Goal: Information Seeking & Learning: Compare options

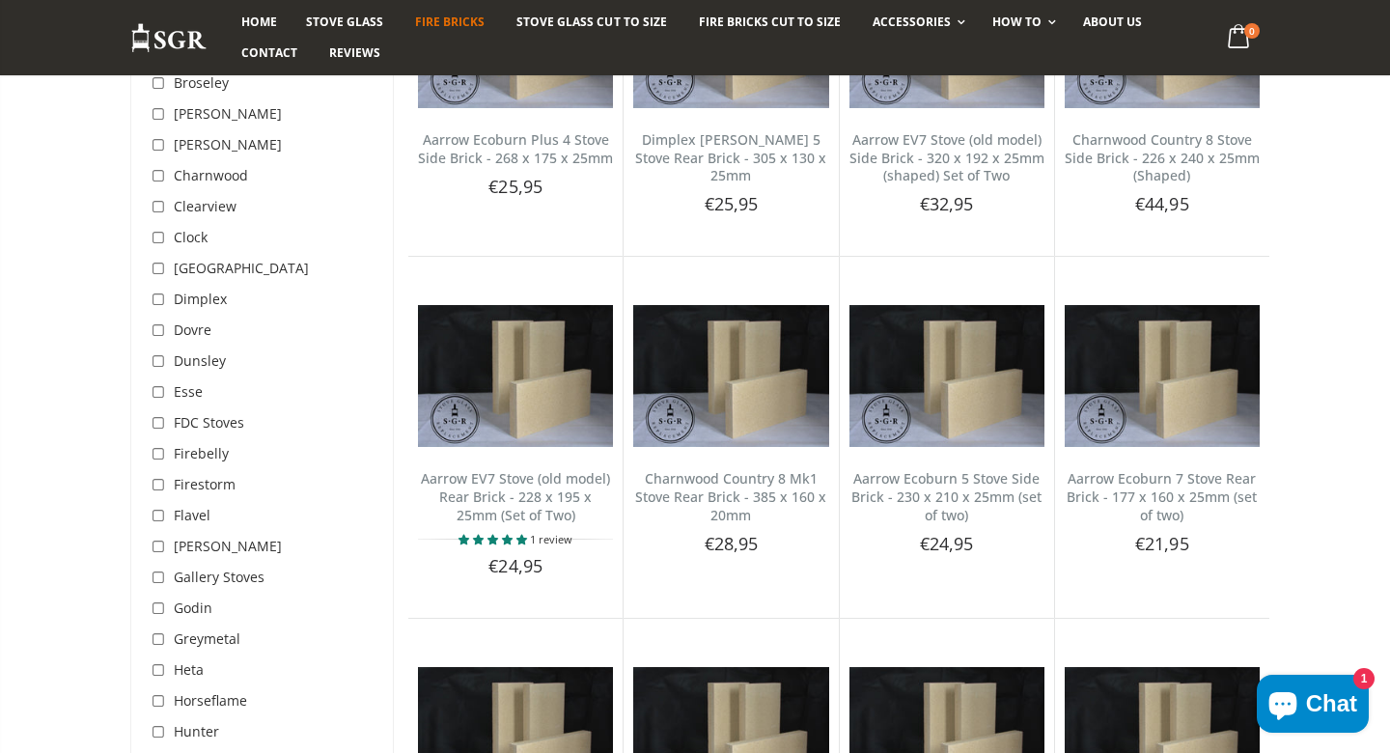
scroll to position [3084, 0]
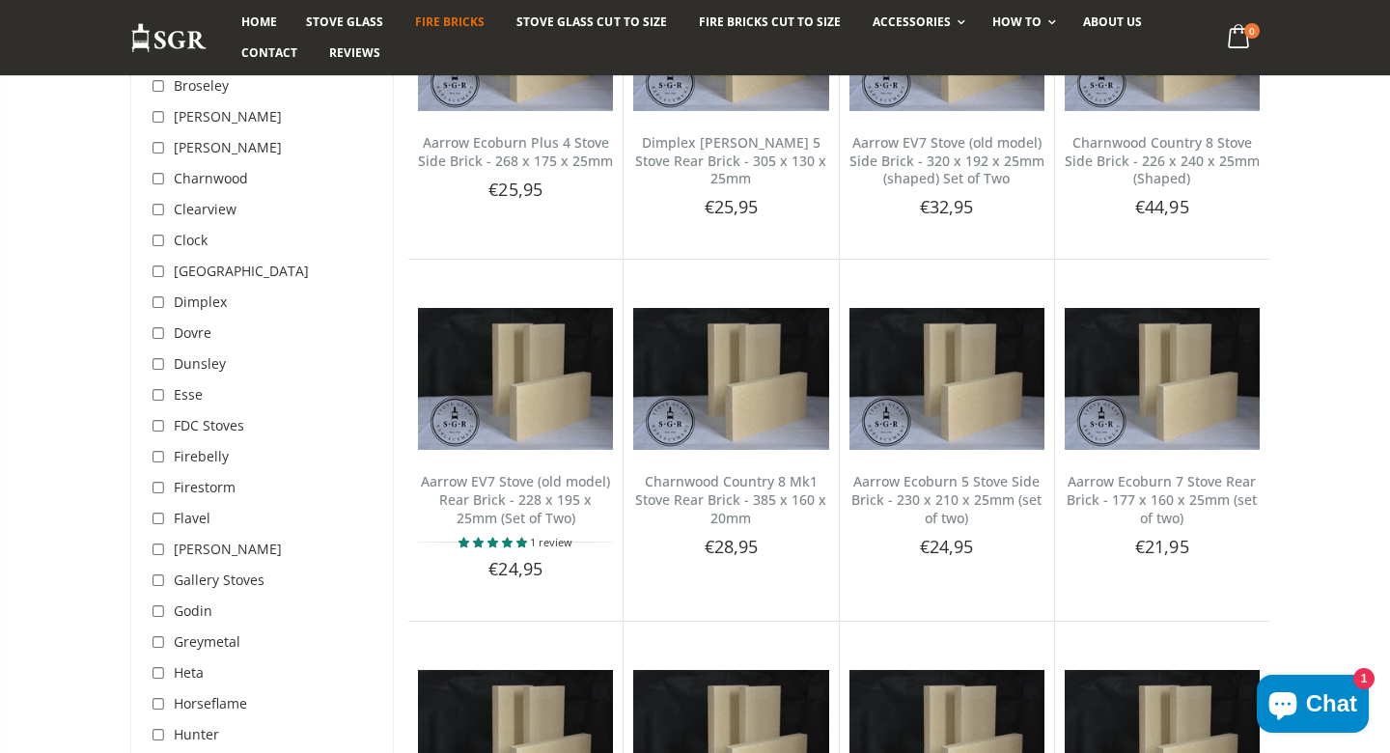
click at [156, 330] on input "checkbox" at bounding box center [160, 333] width 19 height 19
checkbox input "true"
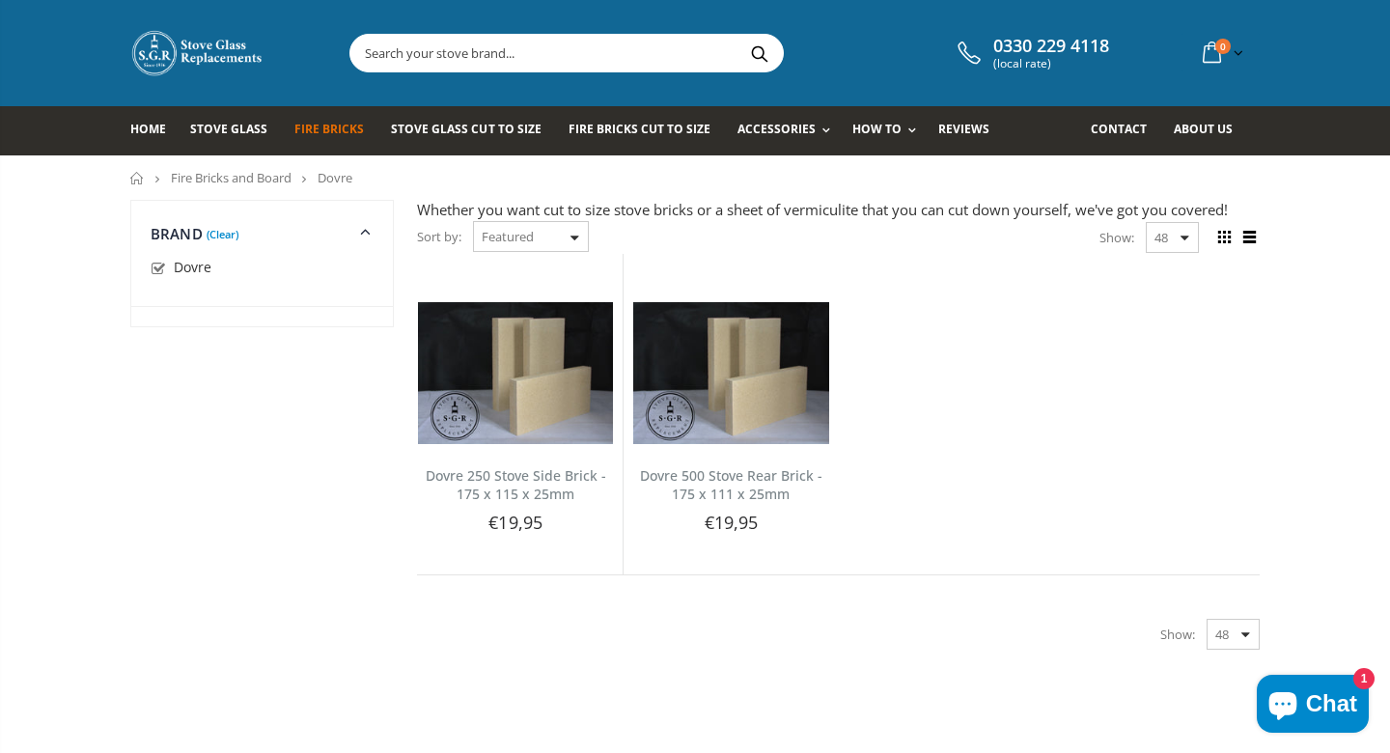
scroll to position [24, 0]
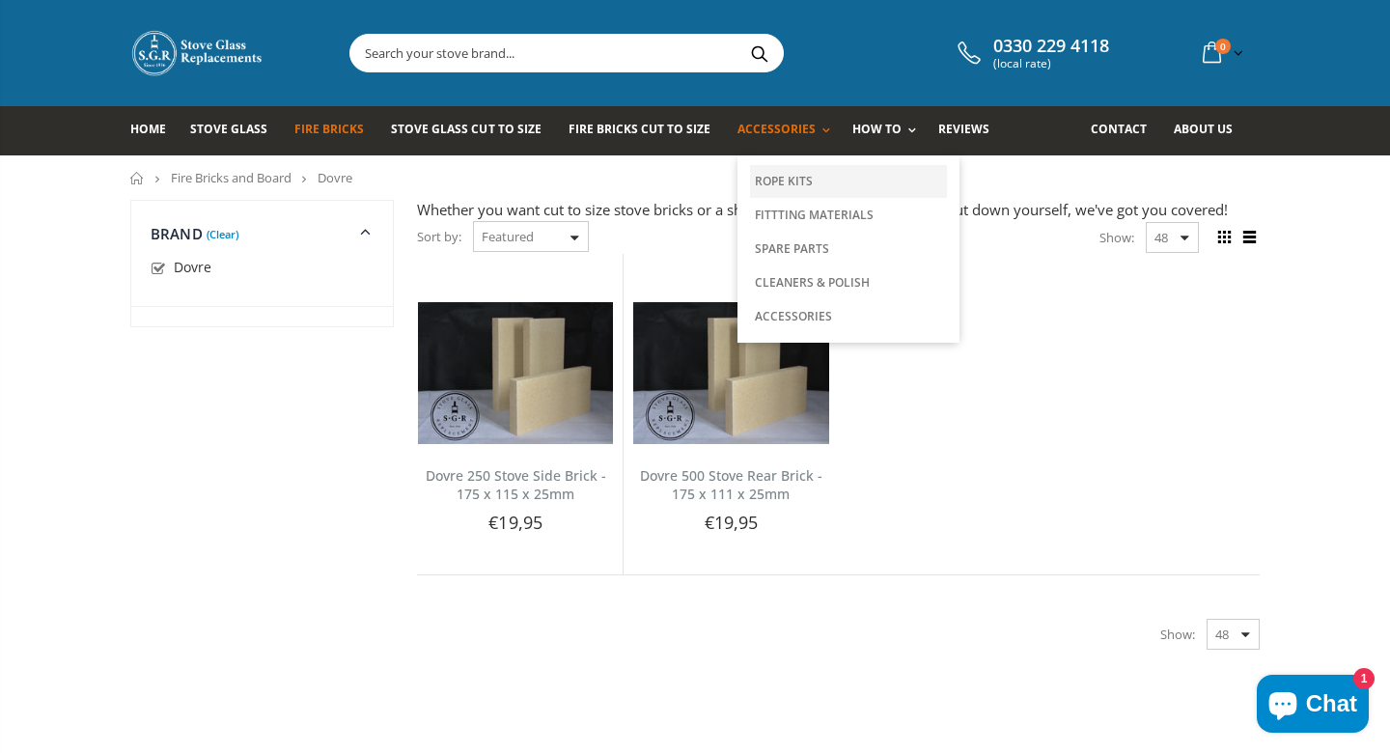
click at [764, 175] on link "Rope Kits" at bounding box center [848, 181] width 197 height 33
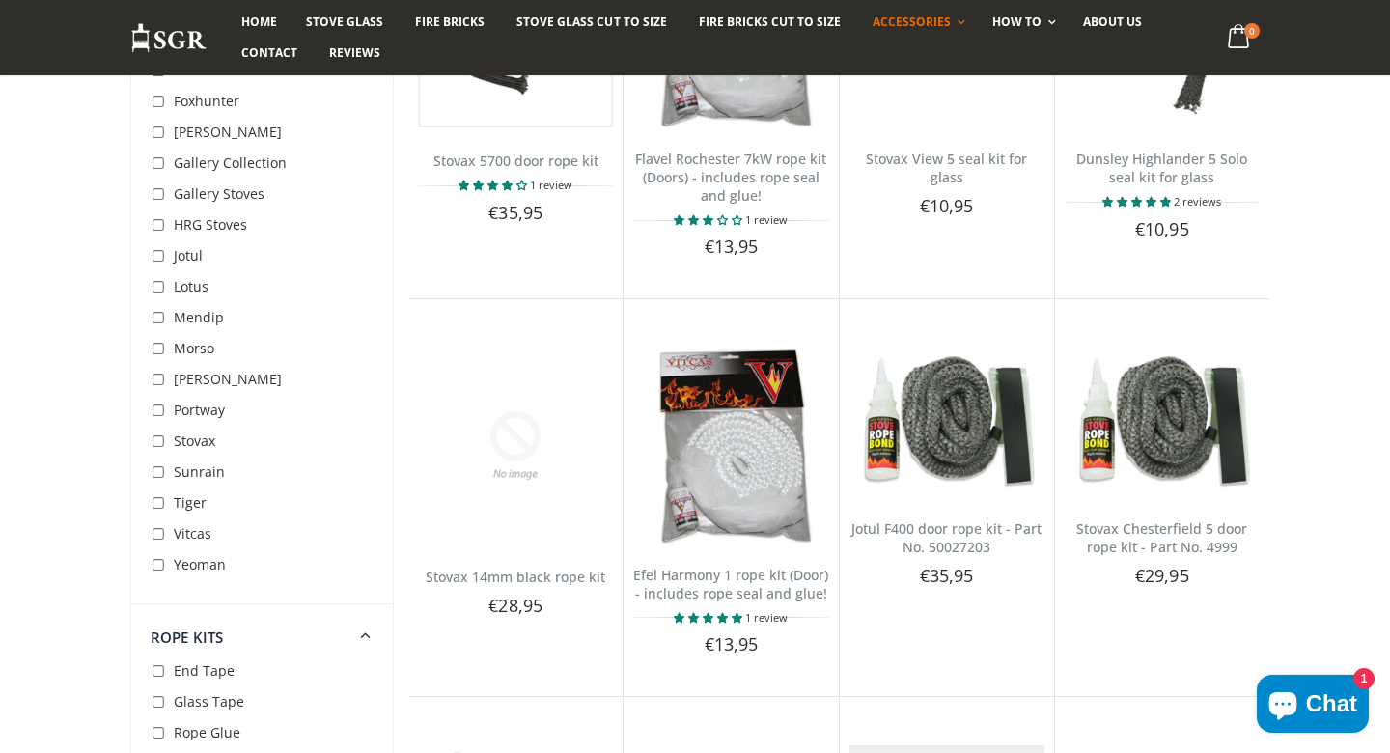
scroll to position [4028, 0]
click at [154, 439] on input "checkbox" at bounding box center [160, 440] width 19 height 19
checkbox input "true"
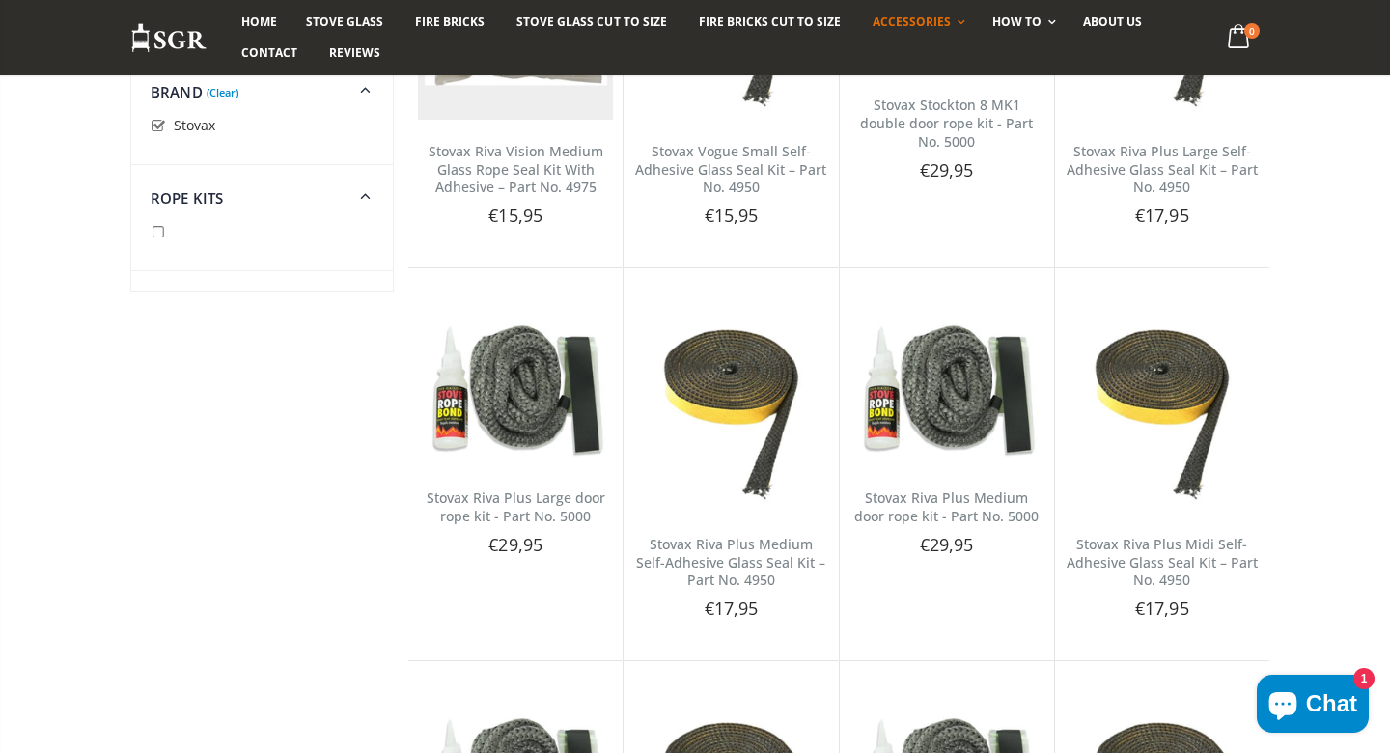
scroll to position [3461, 0]
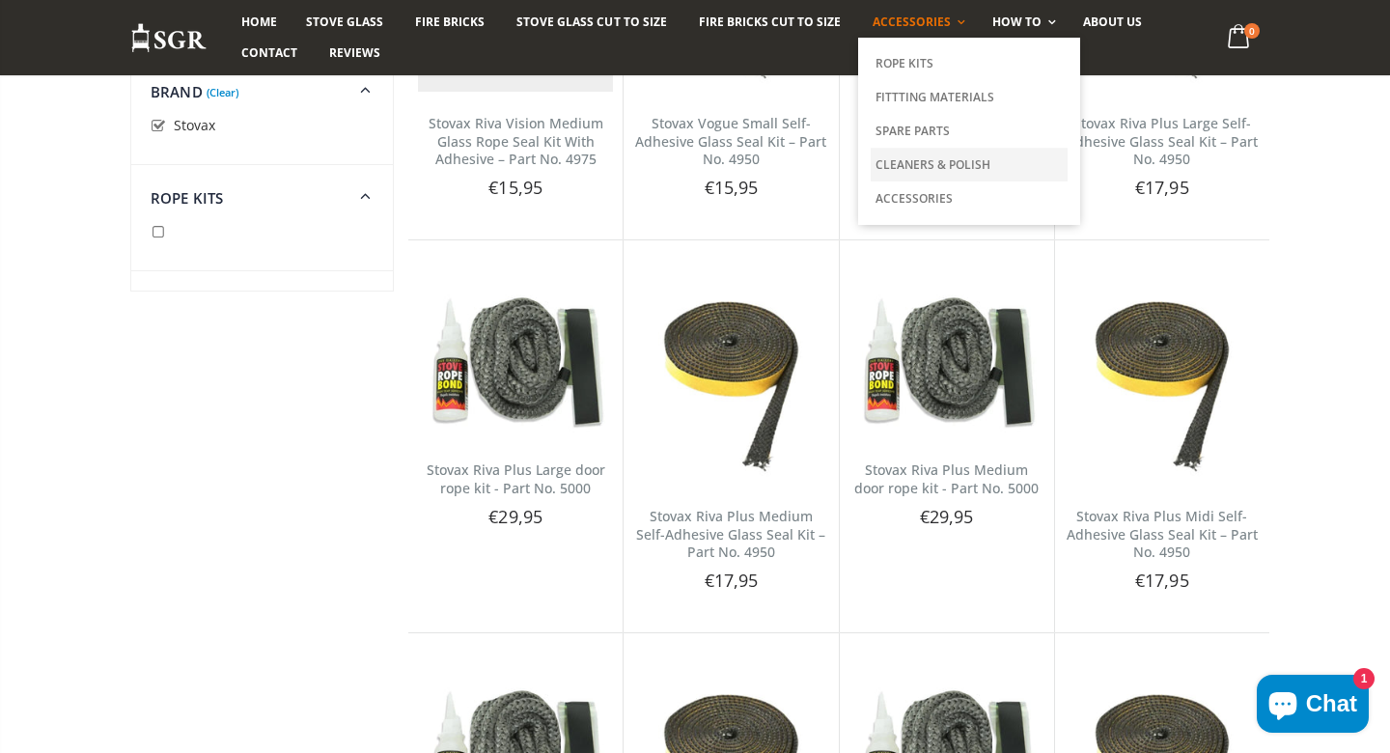
click at [909, 161] on link "Cleaners & Polish" at bounding box center [968, 165] width 197 height 34
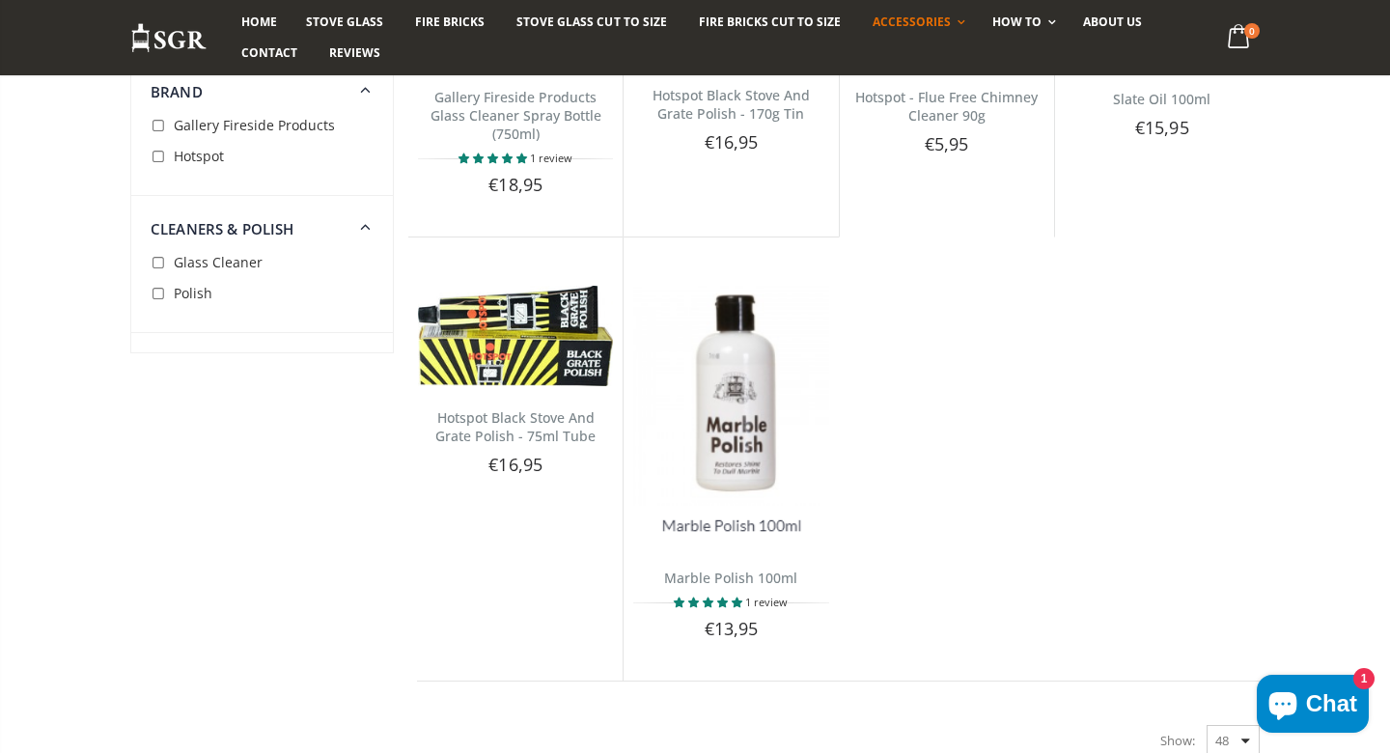
scroll to position [439, 0]
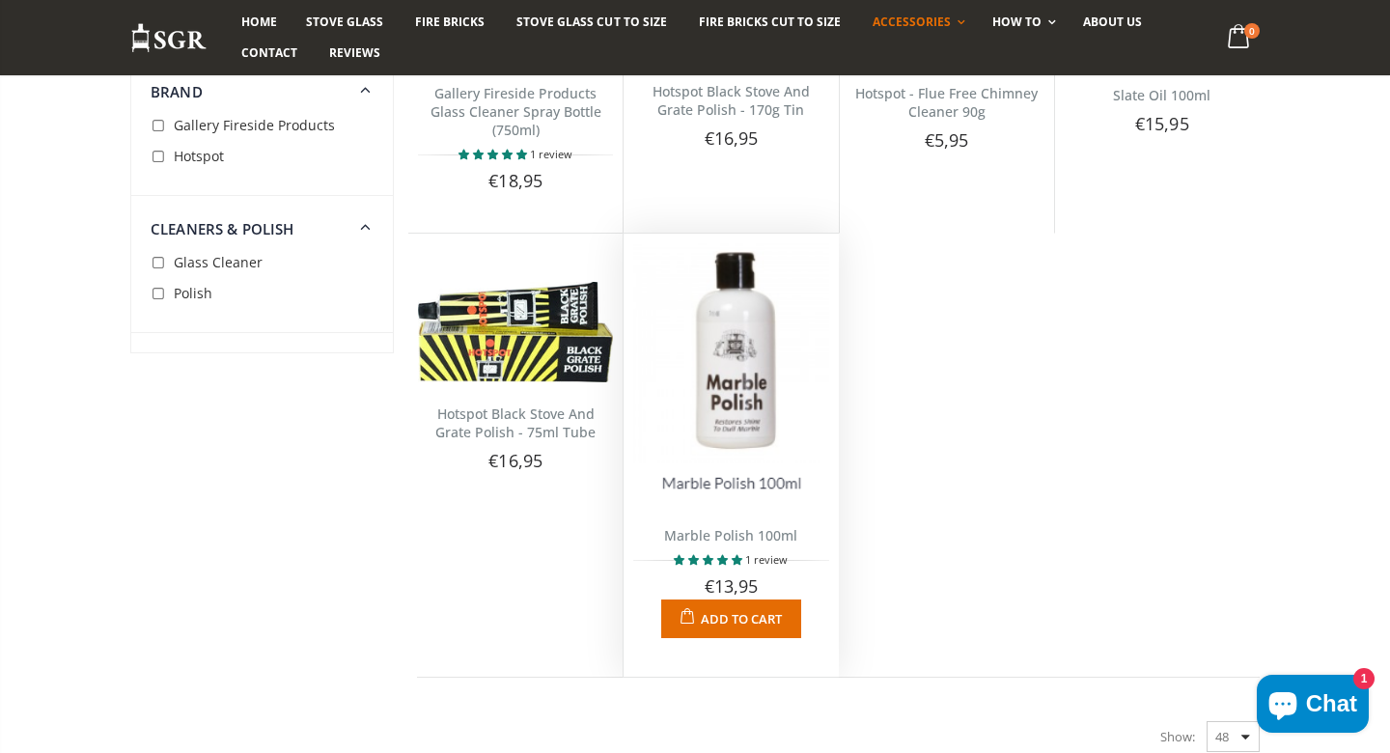
click at [749, 353] on img at bounding box center [730, 372] width 195 height 258
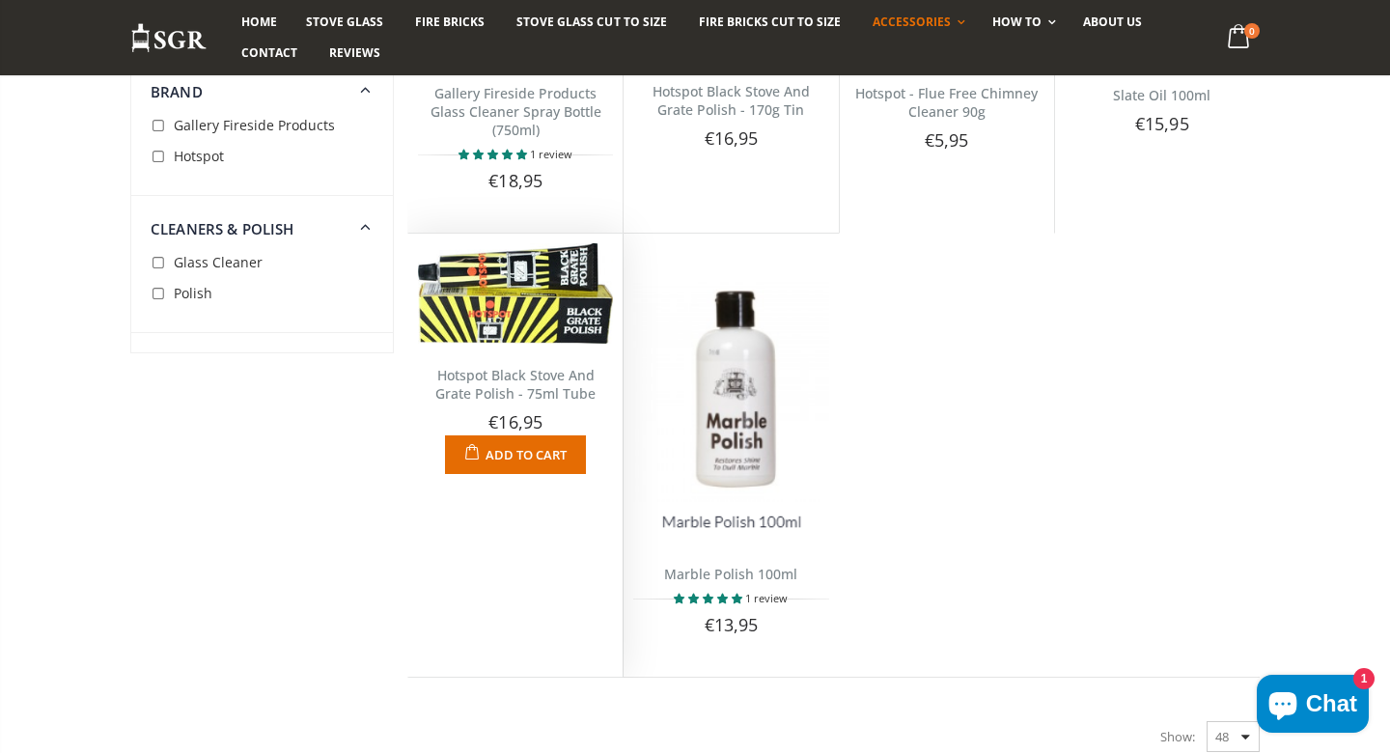
click at [534, 359] on div "Hotspot Black Stove And Grate Polish - 75ml Tube No reviews Hotspot Stove And G…" at bounding box center [515, 409] width 214 height 130
click at [524, 322] on img at bounding box center [515, 293] width 195 height 100
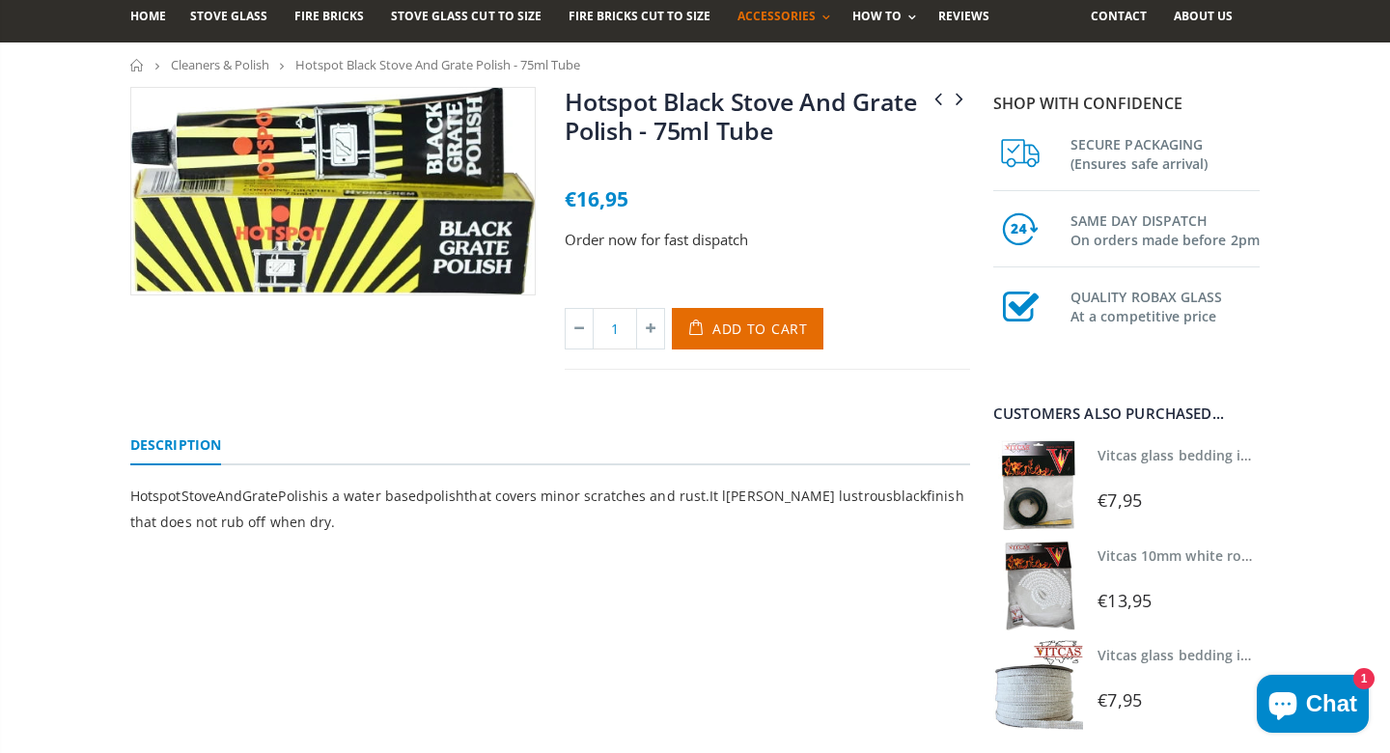
scroll to position [138, 0]
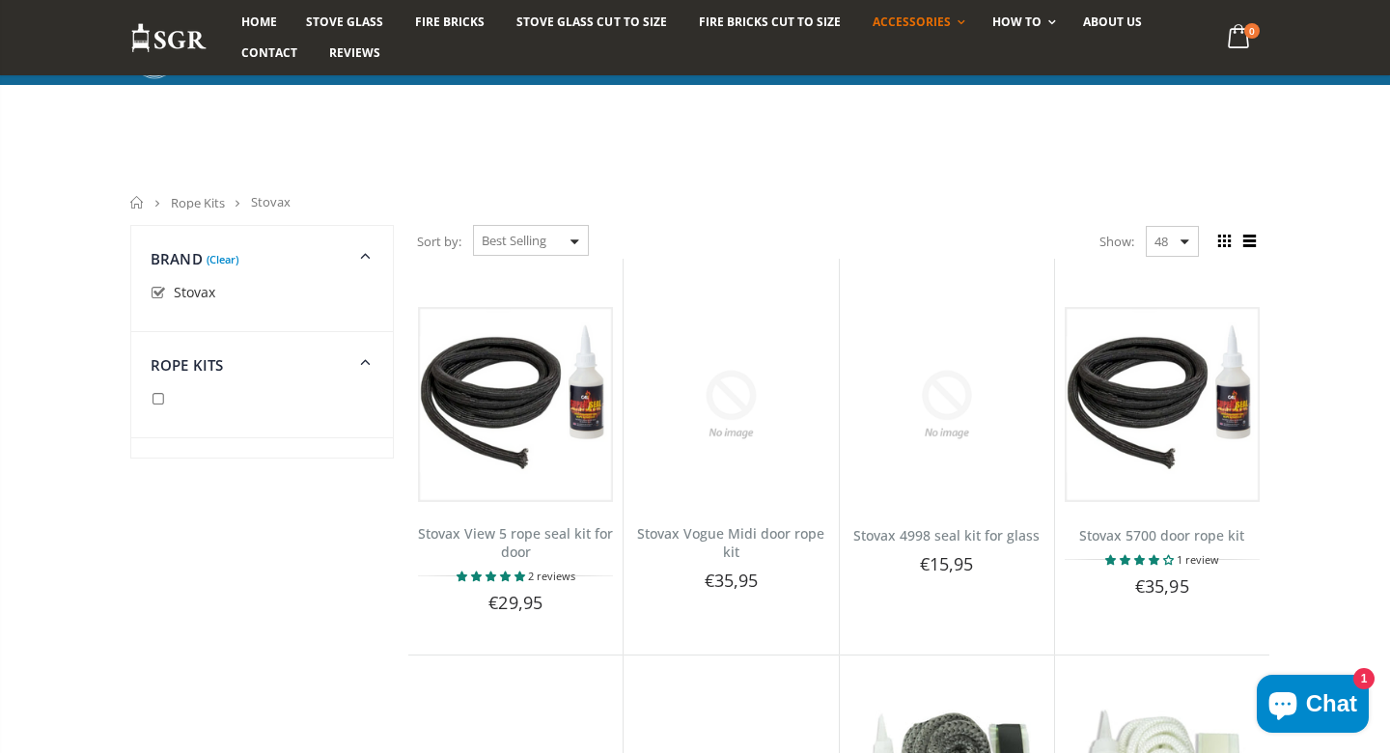
scroll to position [4028, 0]
